Goal: Task Accomplishment & Management: Use online tool/utility

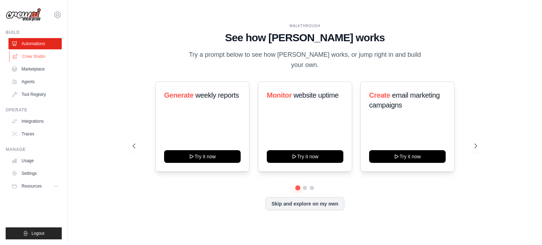
click at [41, 58] on link "Crew Studio" at bounding box center [35, 56] width 53 height 11
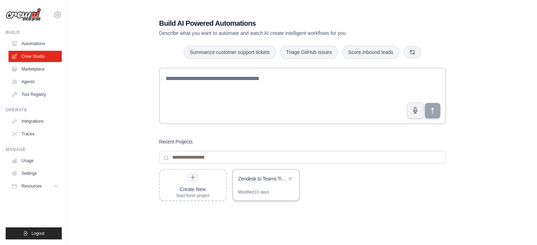
click at [235, 183] on div "Zendesk to Teams Ticket Notifications" at bounding box center [266, 180] width 67 height 20
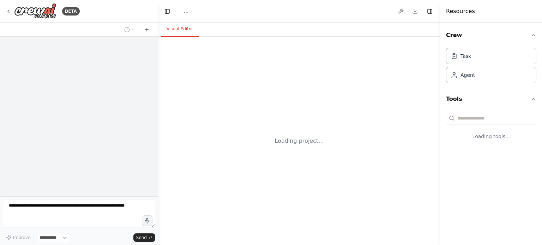
select select "****"
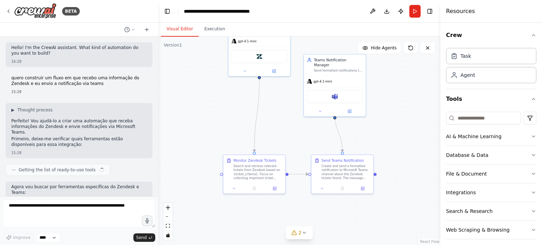
scroll to position [347, 0]
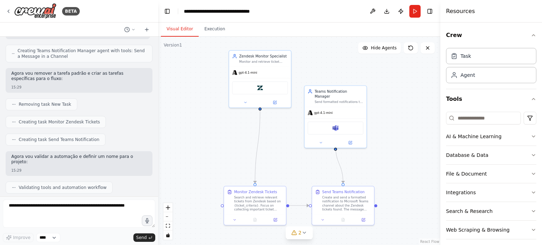
drag, startPoint x: 268, startPoint y: 158, endPoint x: 277, endPoint y: 148, distance: 14.0
click at [277, 148] on div ".deletable-edge-delete-btn { width: 20px; height: 20px; border: 0px solid #ffff…" at bounding box center [299, 141] width 282 height 209
click at [259, 77] on div "Zendesk" at bounding box center [260, 86] width 62 height 19
click at [262, 73] on div "gpt-4.1-mini" at bounding box center [260, 71] width 62 height 11
click at [273, 103] on button at bounding box center [274, 101] width 29 height 6
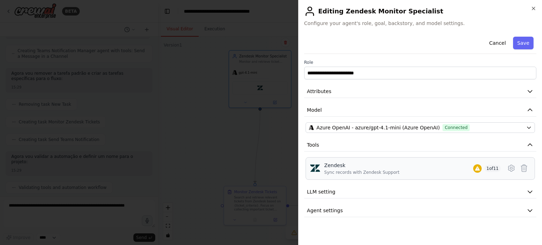
click at [397, 172] on div "Zendesk Sync records with Zendesk Support 1 of 11" at bounding box center [412, 168] width 176 height 13
click at [511, 167] on icon at bounding box center [511, 168] width 2 height 2
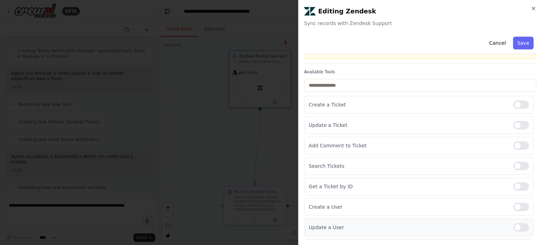
scroll to position [48, 0]
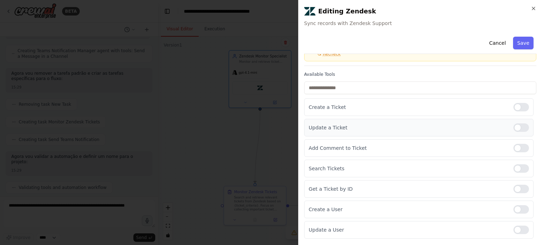
click at [515, 127] on div at bounding box center [522, 128] width 16 height 8
click at [519, 167] on div at bounding box center [522, 168] width 16 height 8
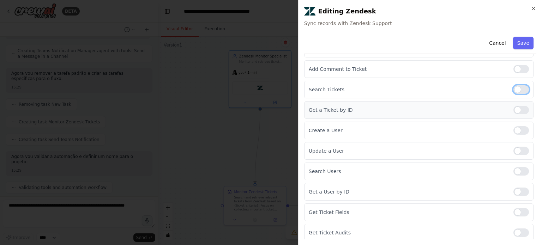
scroll to position [0, 0]
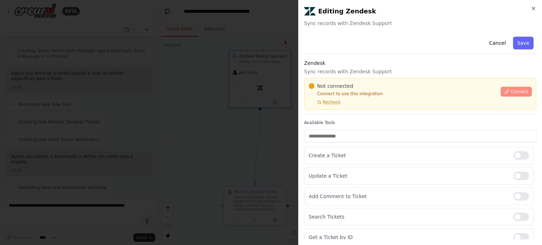
click at [511, 92] on span "Connect" at bounding box center [520, 92] width 18 height 6
click at [505, 91] on icon at bounding box center [506, 91] width 5 height 5
click at [515, 84] on div "Connect" at bounding box center [516, 90] width 31 height 14
click at [514, 88] on button "Connect" at bounding box center [516, 92] width 31 height 10
click at [508, 87] on button "Connect" at bounding box center [516, 92] width 31 height 10
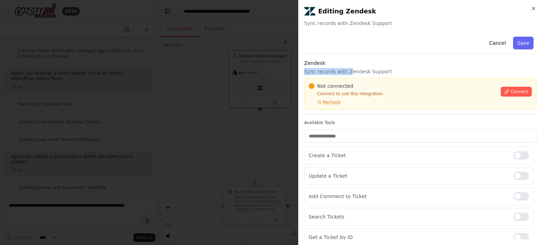
drag, startPoint x: 346, startPoint y: 68, endPoint x: 348, endPoint y: 60, distance: 8.1
click at [348, 60] on div "Zendesk Sync records with Zendesk Support Not connected Connect to use this int…" at bounding box center [420, 87] width 232 height 55
click at [348, 60] on h3 "Zendesk" at bounding box center [420, 63] width 232 height 7
click at [348, 65] on h3 "Zendesk" at bounding box center [420, 63] width 232 height 7
click at [349, 63] on h3 "Zendesk" at bounding box center [420, 63] width 232 height 7
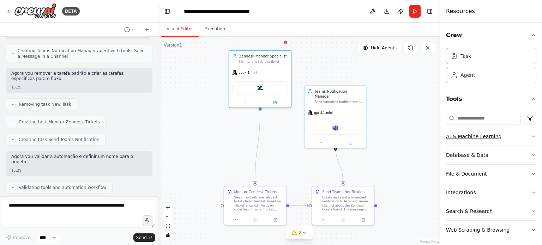
click at [518, 137] on button "AI & Machine Learning" at bounding box center [491, 136] width 90 height 18
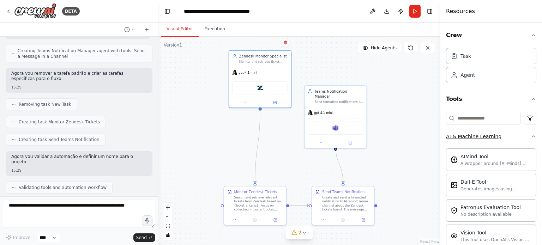
click at [518, 137] on button "AI & Machine Learning" at bounding box center [491, 136] width 90 height 18
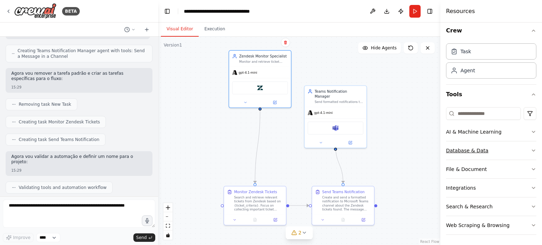
scroll to position [4, 0]
click at [507, 191] on button "Integrations" at bounding box center [491, 188] width 90 height 18
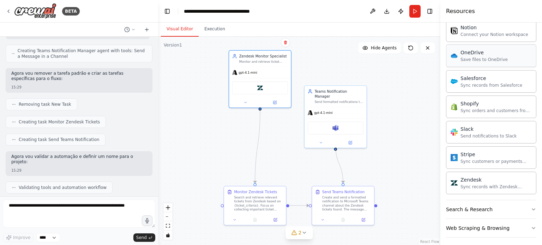
scroll to position [541, 0]
click at [511, 205] on button "Search & Research" at bounding box center [491, 210] width 90 height 18
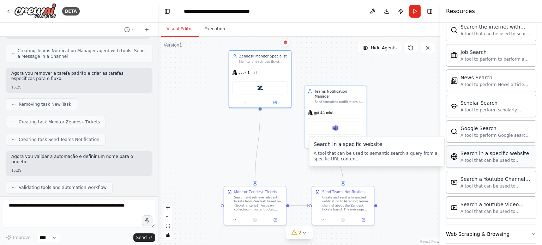
scroll to position [901, 0]
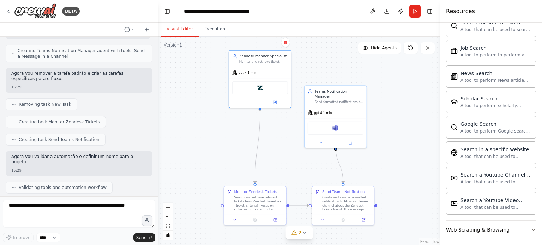
click at [515, 224] on button "Web Scraping & Browsing" at bounding box center [491, 230] width 90 height 18
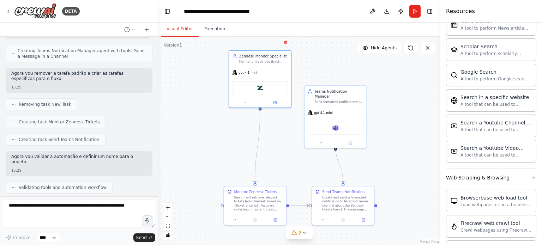
scroll to position [945, 0]
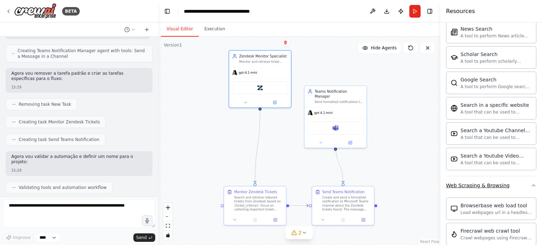
click at [530, 185] on button "Web Scraping & Browsing" at bounding box center [491, 185] width 90 height 18
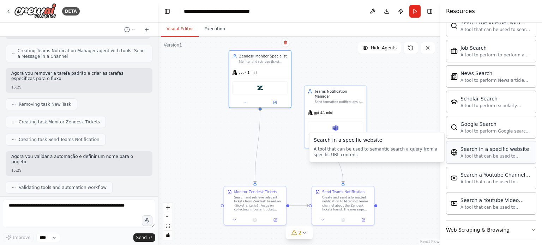
click at [503, 146] on div "Search in a specific website" at bounding box center [496, 149] width 71 height 7
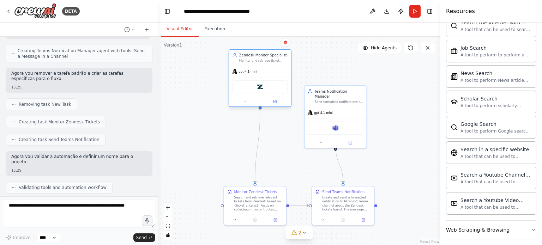
click at [244, 86] on div "Zendesk" at bounding box center [260, 86] width 56 height 13
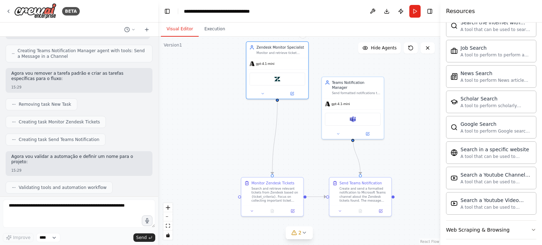
drag, startPoint x: 294, startPoint y: 150, endPoint x: 316, endPoint y: 145, distance: 23.0
click at [316, 145] on div ".deletable-edge-delete-btn { width: 20px; height: 20px; border: 0px solid #ffff…" at bounding box center [299, 141] width 282 height 209
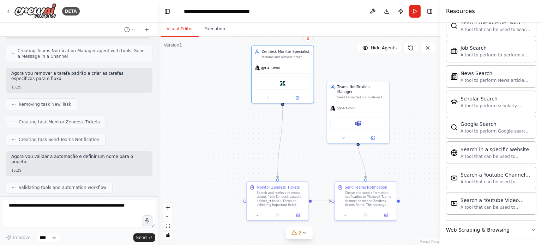
scroll to position [373, 0]
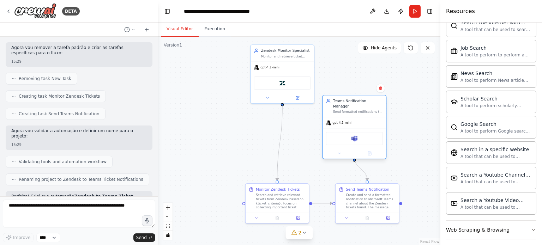
drag, startPoint x: 344, startPoint y: 85, endPoint x: 342, endPoint y: 111, distance: 26.5
click at [342, 109] on div "Teams Notification Manager" at bounding box center [358, 103] width 50 height 10
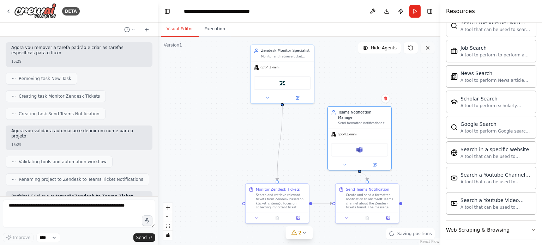
click at [430, 49] on icon at bounding box center [428, 48] width 6 height 6
click at [387, 100] on icon at bounding box center [385, 99] width 3 height 4
click at [378, 98] on button "Confirm" at bounding box center [365, 98] width 25 height 8
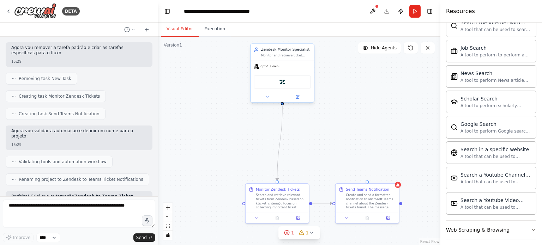
click at [311, 56] on div "Monitor and retrieve ticket information from Zendesk for {ticket_criteria}, col…" at bounding box center [286, 55] width 50 height 4
click at [308, 40] on button at bounding box center [308, 36] width 9 height 9
click at [298, 41] on button "Confirm" at bounding box center [288, 36] width 25 height 8
click at [290, 190] on div "Monitor Zendesk Tickets" at bounding box center [278, 188] width 44 height 5
click at [302, 178] on icon at bounding box center [303, 176] width 4 height 4
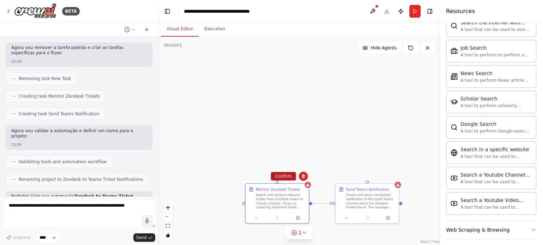
click at [279, 180] on button "Confirm" at bounding box center [283, 176] width 25 height 8
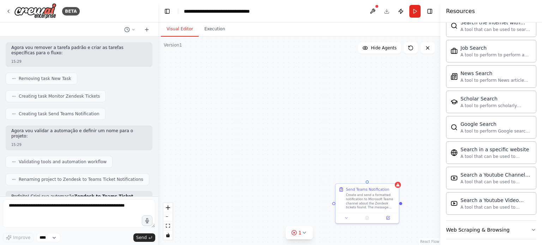
click at [401, 187] on div "Send Teams Notification Create and send a formatted notification to Microsoft T…" at bounding box center [299, 141] width 282 height 209
click at [377, 205] on div "Create and send a formatted notification to Microsoft Teams channel about the Z…" at bounding box center [371, 200] width 50 height 17
click at [396, 177] on button at bounding box center [393, 176] width 9 height 9
click at [381, 178] on button "Confirm" at bounding box center [373, 176] width 25 height 8
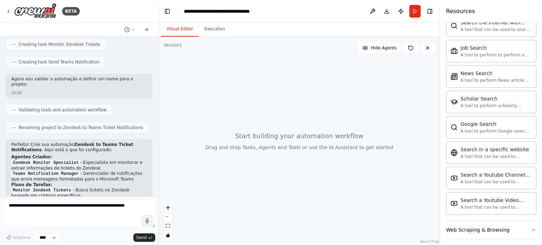
scroll to position [503, 0]
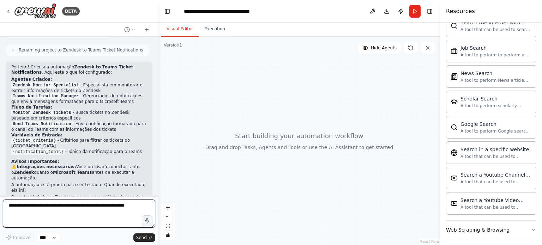
click at [67, 216] on textarea at bounding box center [79, 214] width 152 height 28
type textarea "**********"
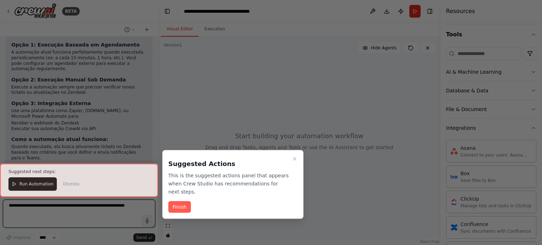
scroll to position [821, 0]
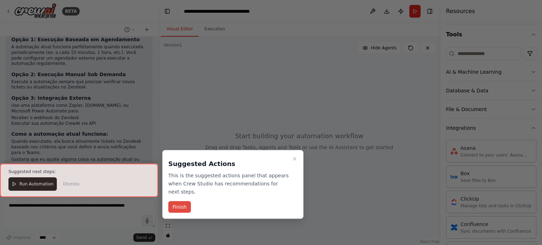
click at [175, 202] on button "Finish" at bounding box center [179, 208] width 23 height 12
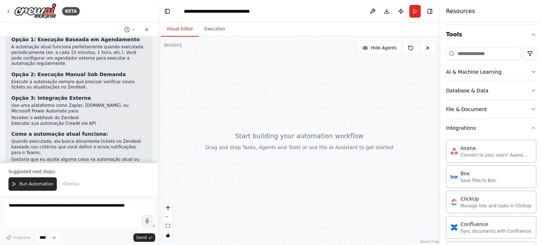
scroll to position [820, 0]
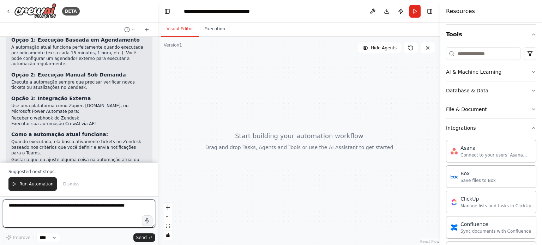
click at [80, 210] on textarea at bounding box center [79, 214] width 152 height 28
type textarea "**********"
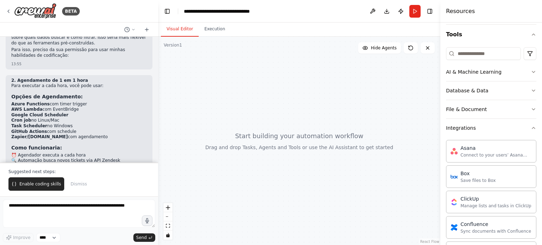
scroll to position [1067, 0]
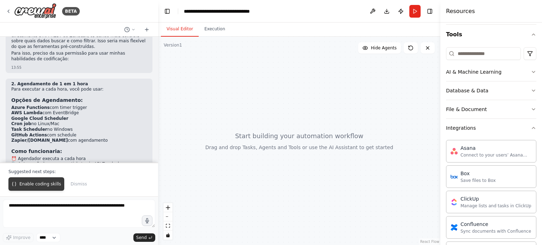
click at [33, 185] on span "Enable coding skills" at bounding box center [40, 184] width 42 height 6
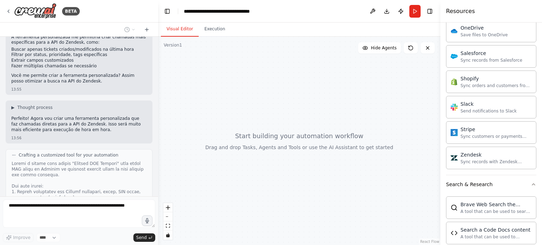
scroll to position [1303, 0]
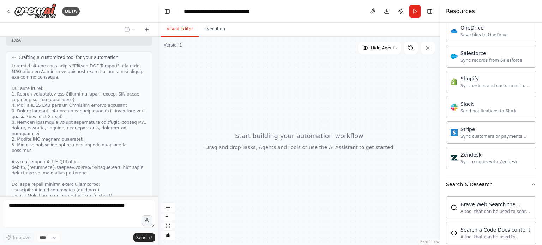
click at [75, 156] on div at bounding box center [79, 150] width 135 height 175
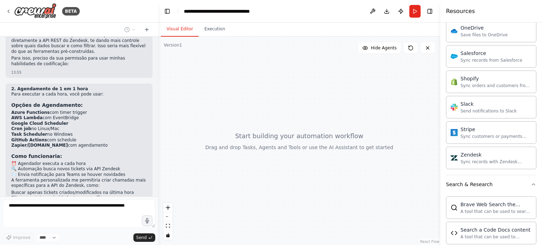
scroll to position [1051, 0]
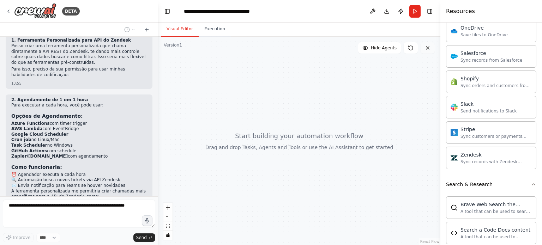
click at [422, 50] on button at bounding box center [428, 47] width 14 height 11
click at [397, 11] on button "Publish" at bounding box center [400, 11] width 11 height 13
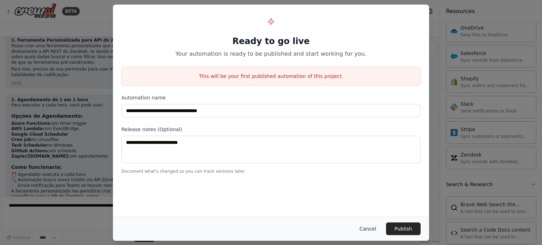
click at [377, 231] on button "Cancel" at bounding box center [368, 229] width 28 height 13
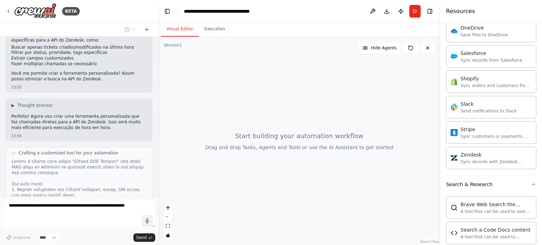
scroll to position [1303, 0]
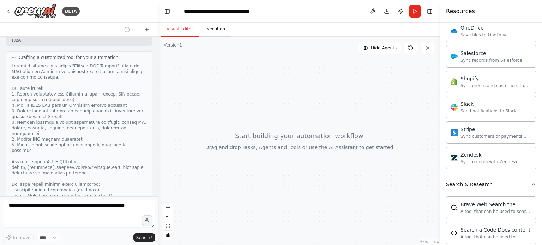
click at [221, 29] on button "Execution" at bounding box center [215, 29] width 32 height 15
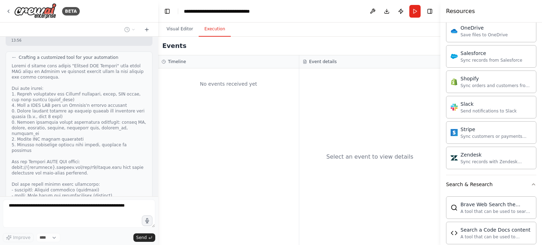
scroll to position [1348, 0]
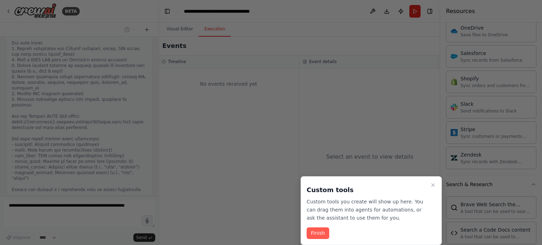
click at [366, 221] on p "Custom tools you create will show up here. You can drag them into agents for au…" at bounding box center [367, 210] width 121 height 24
click at [429, 184] on button "Close walkthrough" at bounding box center [433, 185] width 8 height 8
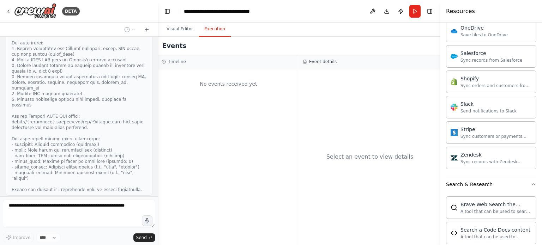
click at [133, 239] on button "View code" at bounding box center [136, 242] width 22 height 6
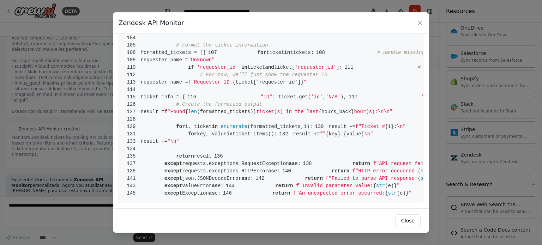
scroll to position [935, 0]
click at [412, 23] on div "Zendesk API Monitor" at bounding box center [271, 23] width 316 height 22
click at [418, 24] on icon at bounding box center [419, 22] width 7 height 7
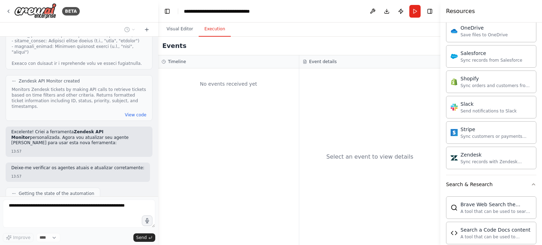
scroll to position [1480, 0]
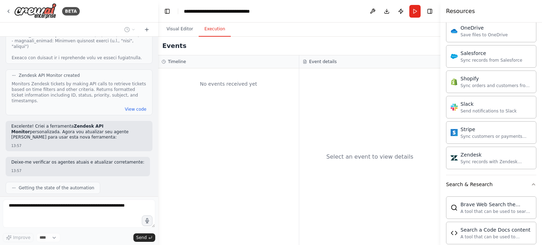
click at [33, 193] on div "Hello! I'm the CrewAI assistant. What kind of automation do you want to build? …" at bounding box center [79, 117] width 158 height 160
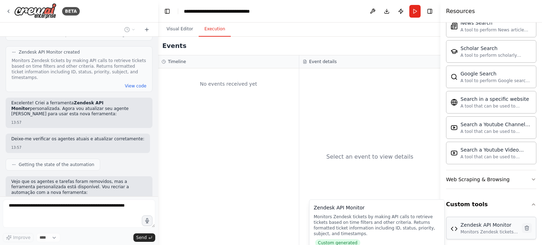
scroll to position [1521, 0]
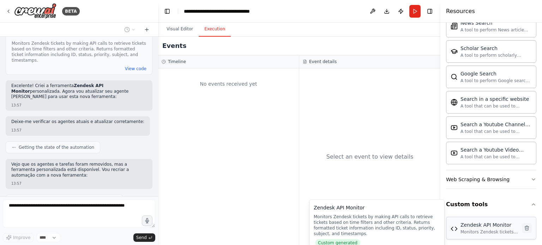
click at [525, 226] on icon at bounding box center [527, 228] width 4 height 5
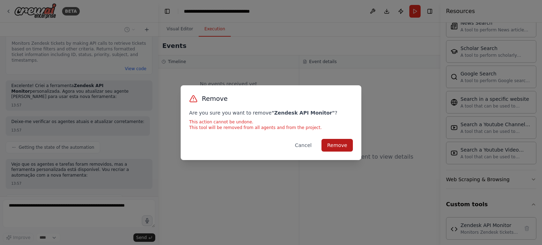
click at [348, 144] on button "Remove" at bounding box center [337, 145] width 31 height 13
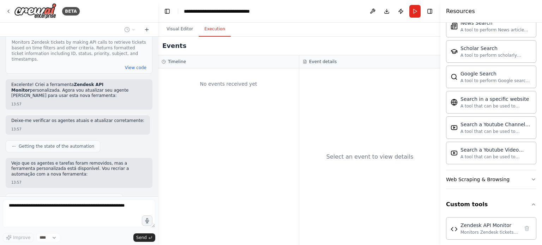
scroll to position [1556, 0]
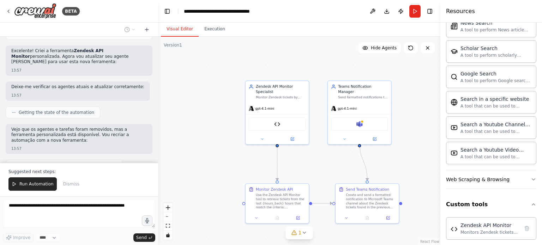
click at [181, 26] on button "Visual Editor" at bounding box center [180, 29] width 38 height 15
click at [281, 122] on div "Zendesk API Monitor" at bounding box center [277, 122] width 57 height 13
click at [278, 125] on img at bounding box center [277, 123] width 6 height 6
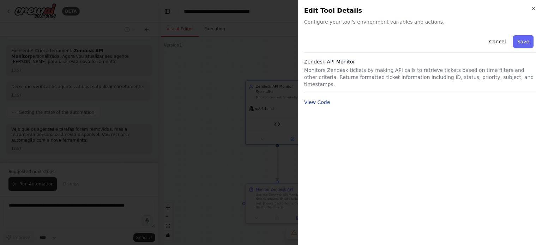
click at [325, 99] on button "View Code" at bounding box center [317, 102] width 26 height 7
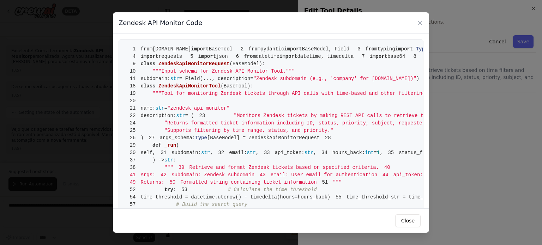
click at [423, 21] on icon at bounding box center [419, 22] width 7 height 7
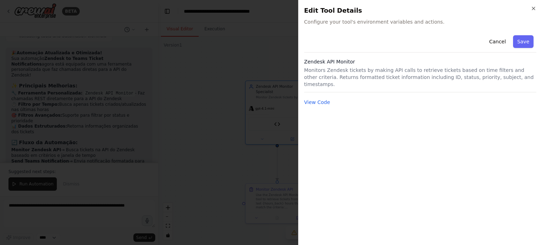
click at [228, 118] on div at bounding box center [271, 122] width 542 height 245
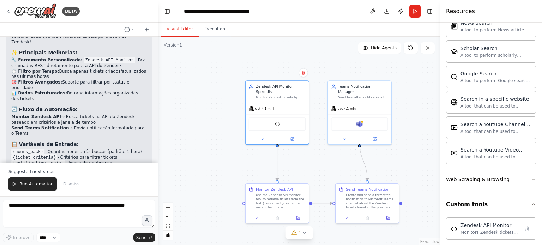
scroll to position [1800, 0]
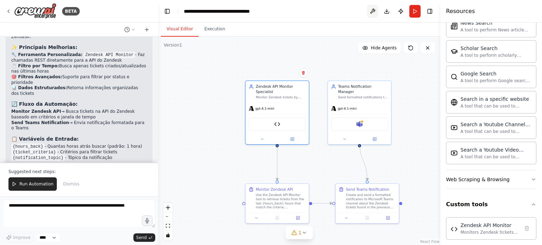
click at [372, 14] on button at bounding box center [372, 11] width 11 height 13
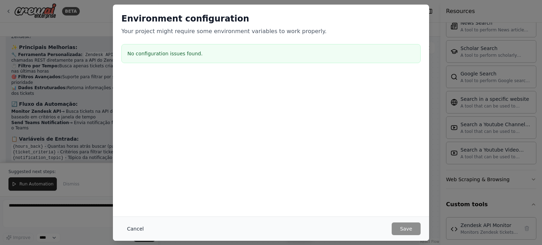
click at [136, 228] on button "Cancel" at bounding box center [135, 229] width 28 height 13
